Goal: Information Seeking & Learning: Learn about a topic

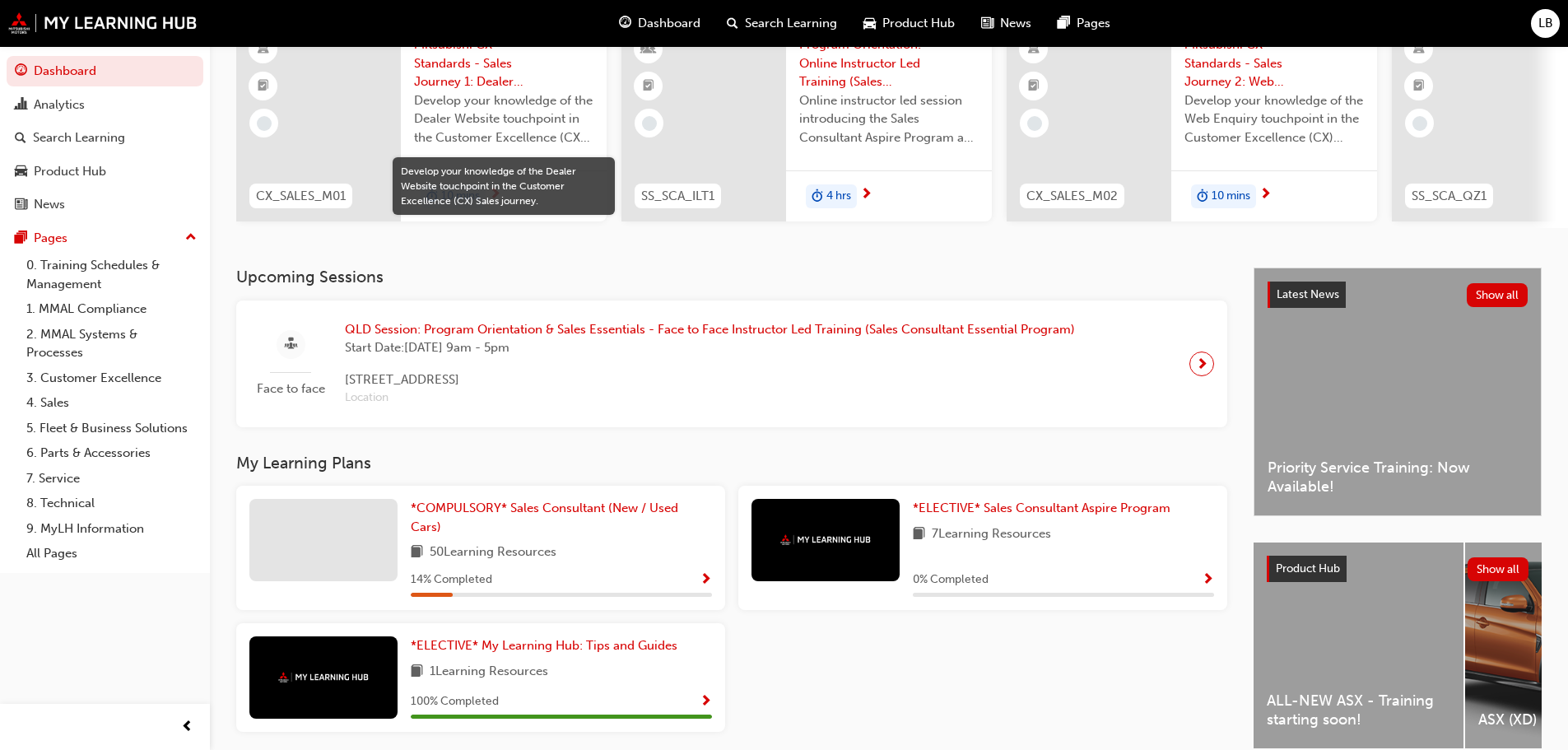
scroll to position [70, 0]
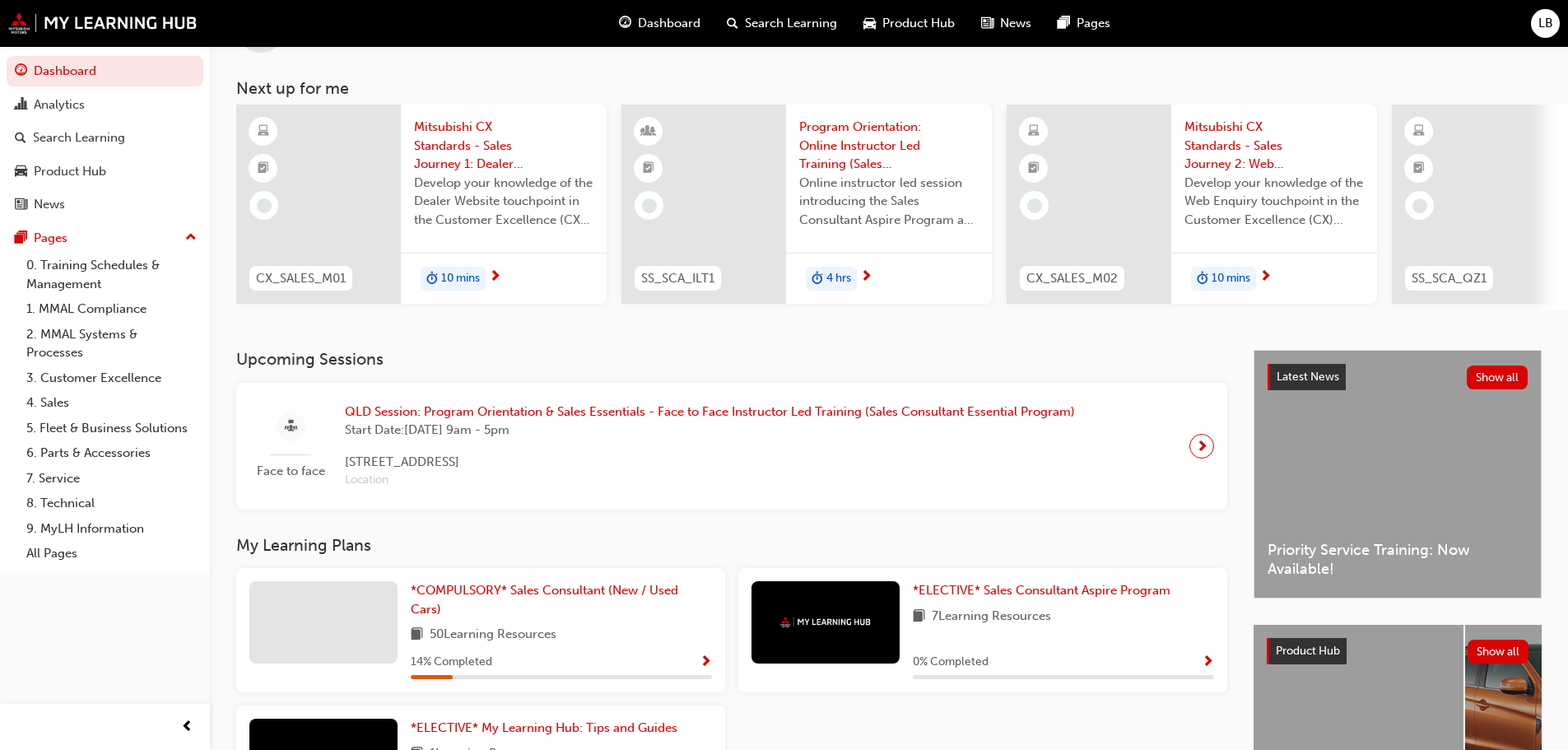
click at [450, 273] on span "10 mins" at bounding box center [460, 278] width 38 height 19
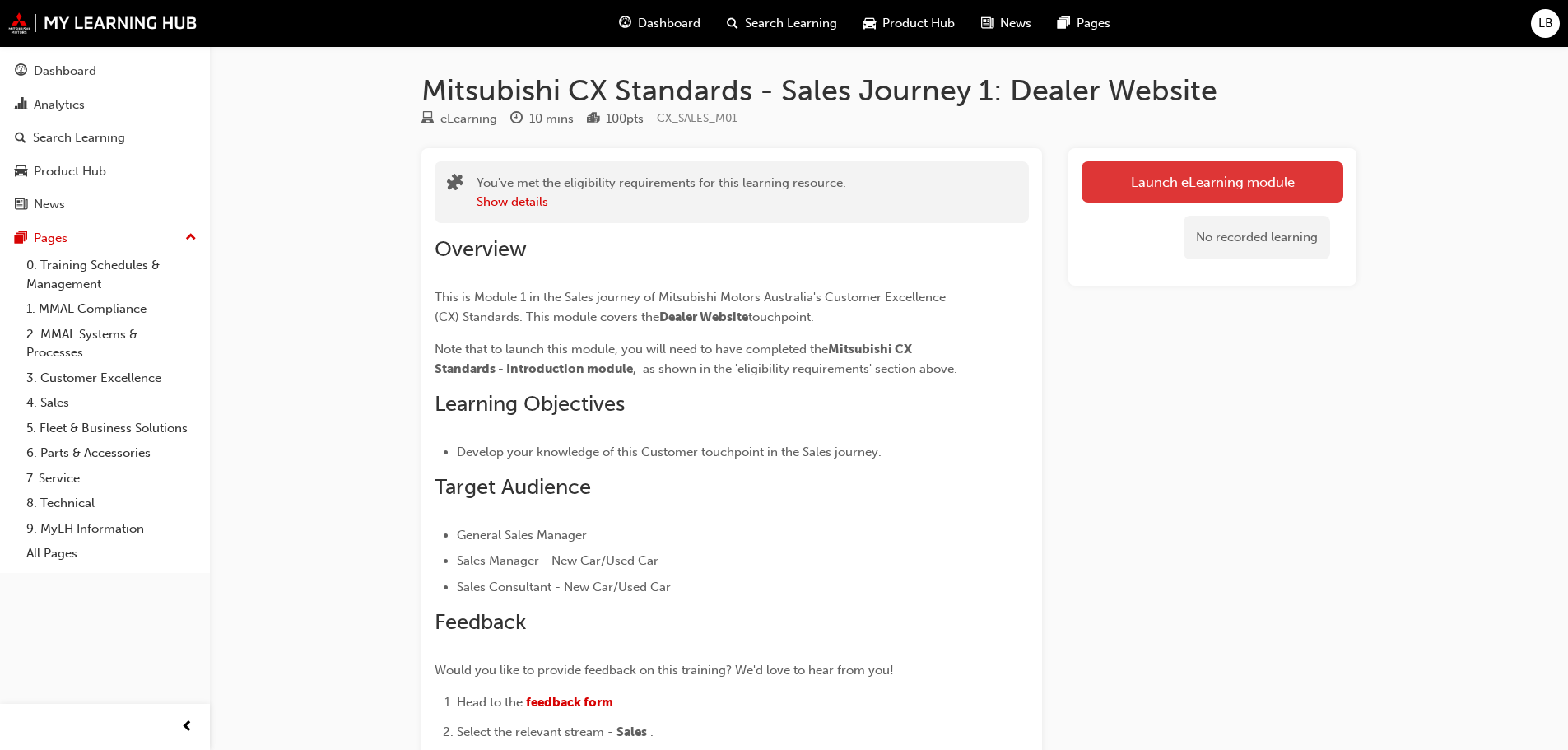
click at [1194, 178] on link "Launch eLearning module" at bounding box center [1211, 182] width 261 height 41
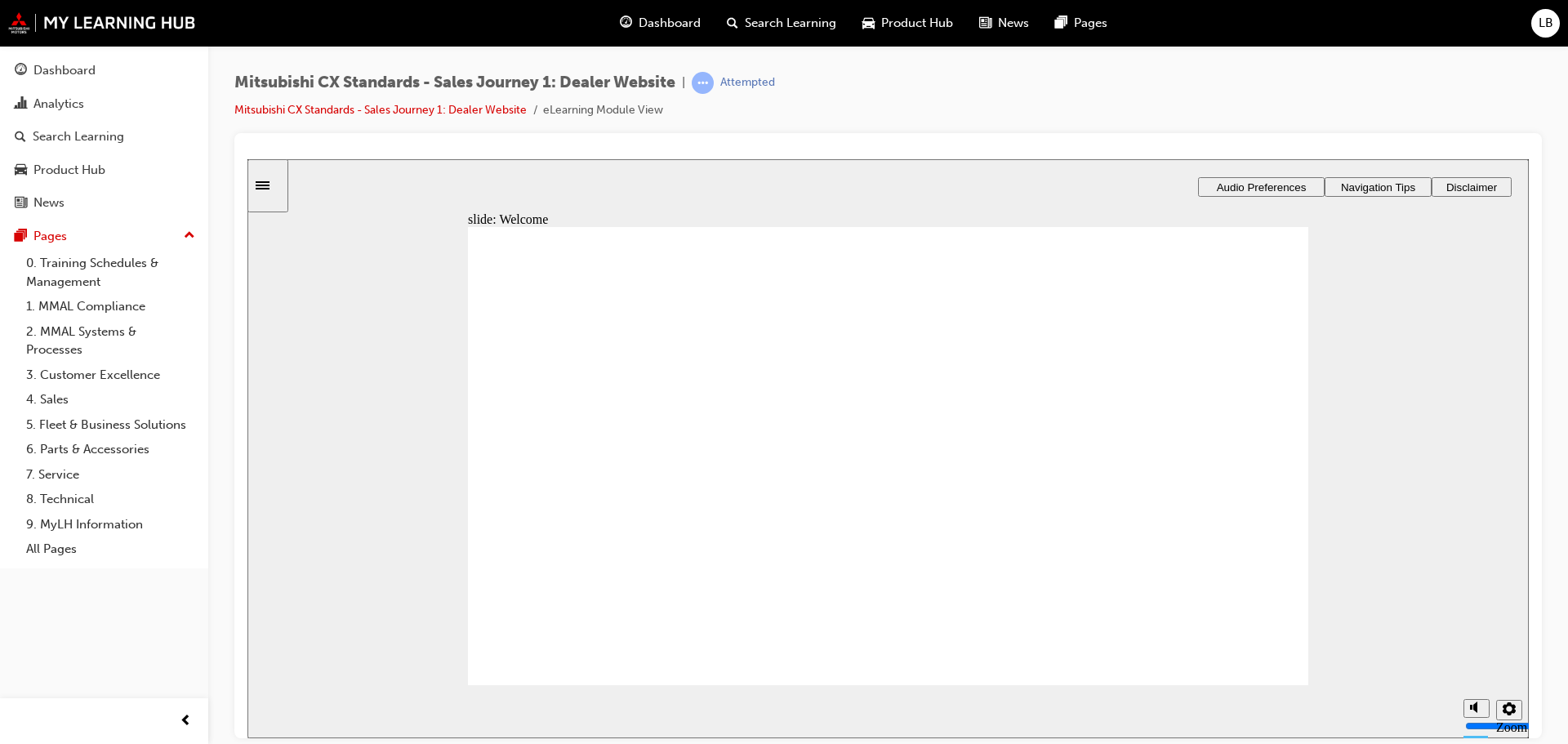
click at [1238, 182] on span "Audio Preferences" at bounding box center [1261, 187] width 89 height 12
